Goal: Task Accomplishment & Management: Use online tool/utility

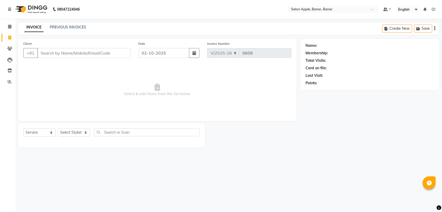
select select "771"
select select "service"
click at [8, 26] on icon at bounding box center [9, 27] width 3 height 4
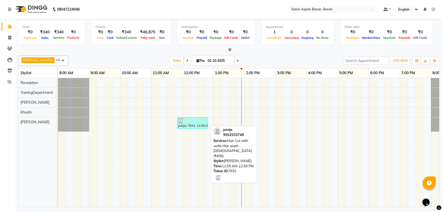
click at [191, 123] on div at bounding box center [192, 120] width 29 height 5
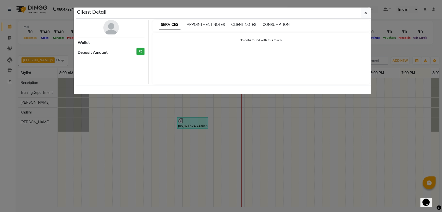
select select "3"
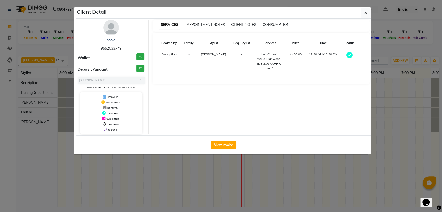
drag, startPoint x: 223, startPoint y: 145, endPoint x: 384, endPoint y: 123, distance: 162.7
click at [231, 142] on button "View Invoice" at bounding box center [224, 145] width 26 height 8
